Goal: Navigation & Orientation: Go to known website

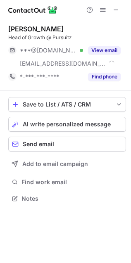
scroll to position [193, 131]
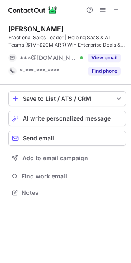
scroll to position [187, 131]
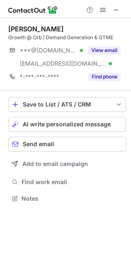
scroll to position [193, 131]
